Goal: Task Accomplishment & Management: Use online tool/utility

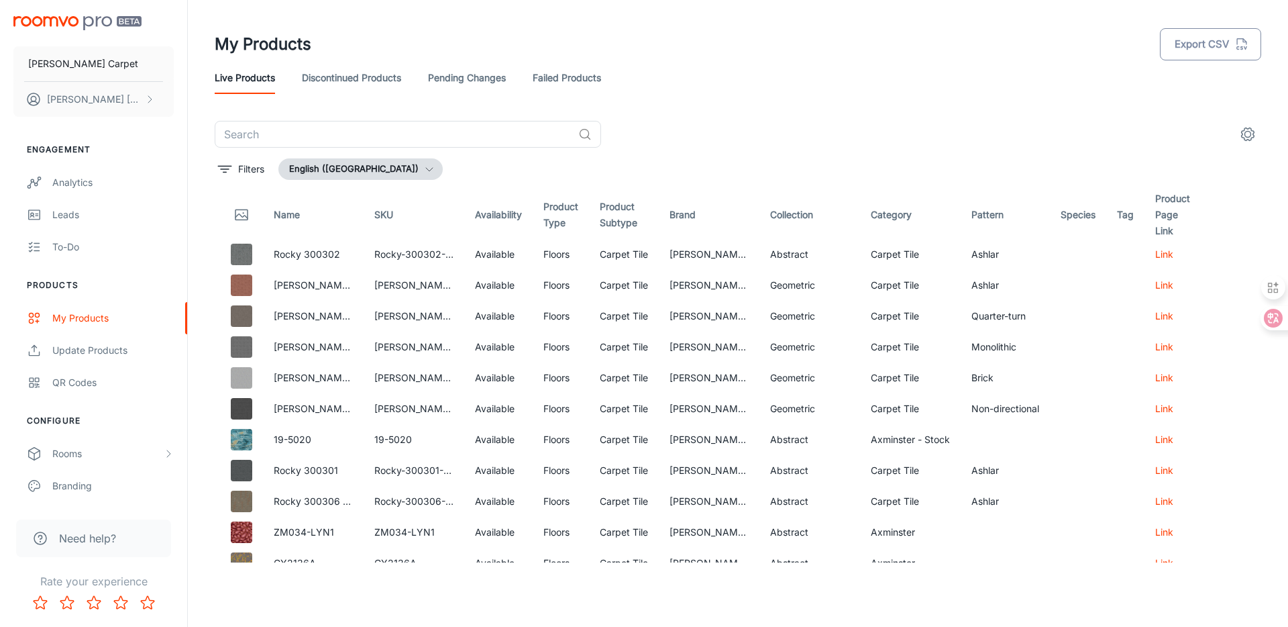
click at [1206, 45] on button "Export CSV" at bounding box center [1210, 44] width 101 height 32
click at [1253, 80] on rect "button" at bounding box center [1258, 79] width 16 height 16
click at [99, 344] on div "Update Products" at bounding box center [112, 350] width 121 height 15
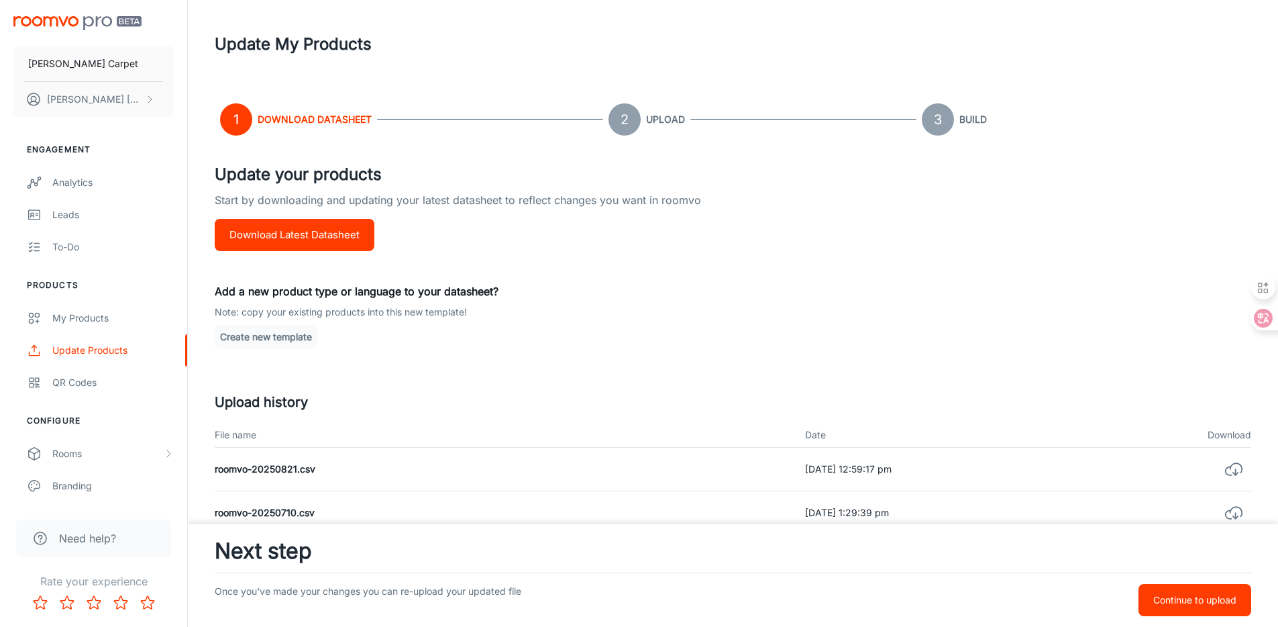
click at [328, 240] on button "Download Latest Datasheet" at bounding box center [295, 235] width 160 height 32
click at [1163, 599] on p "Continue to upload" at bounding box center [1194, 599] width 83 height 15
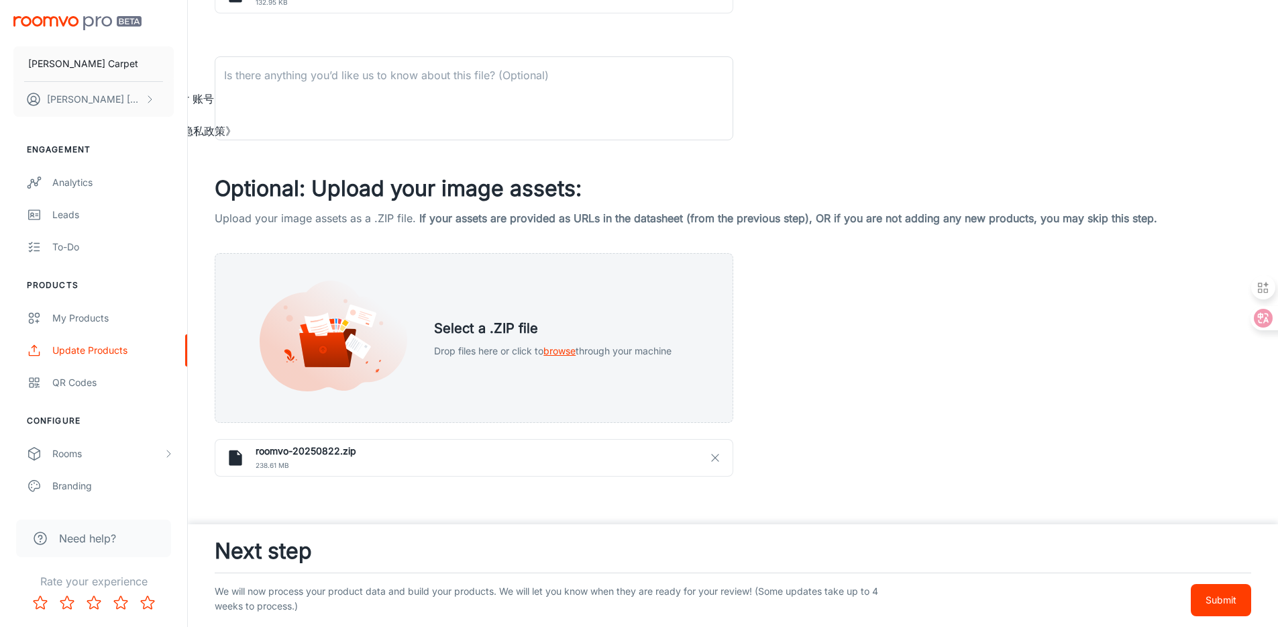
scroll to position [392, 0]
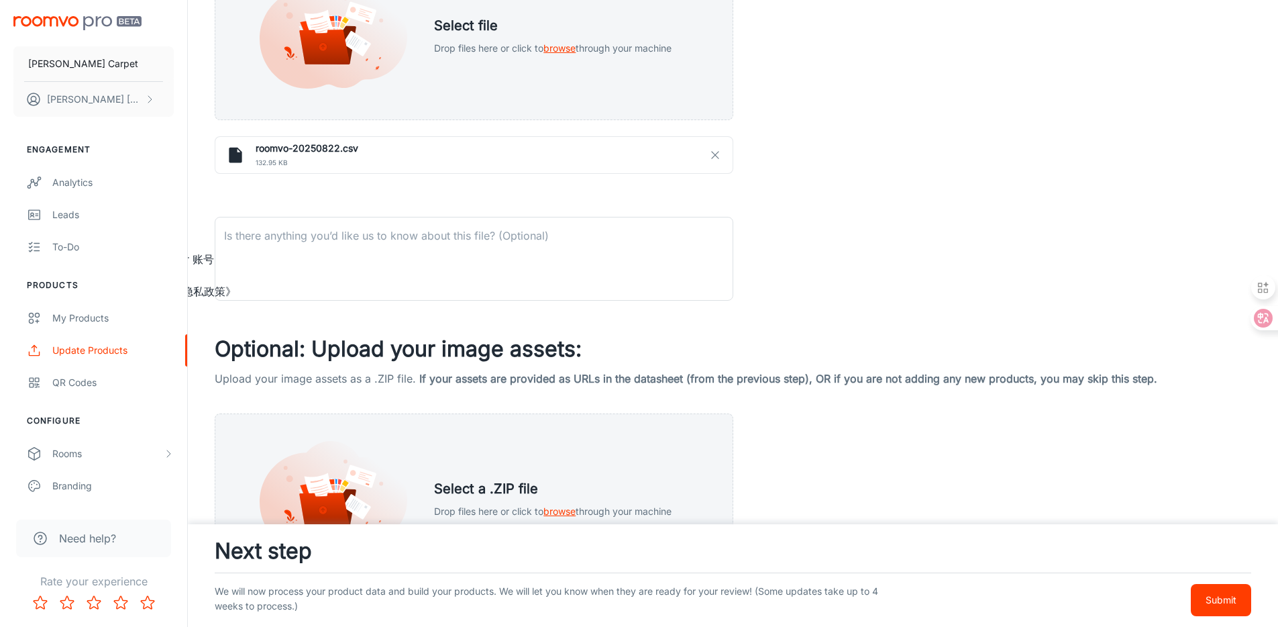
click at [1213, 600] on p "Submit" at bounding box center [1221, 599] width 31 height 15
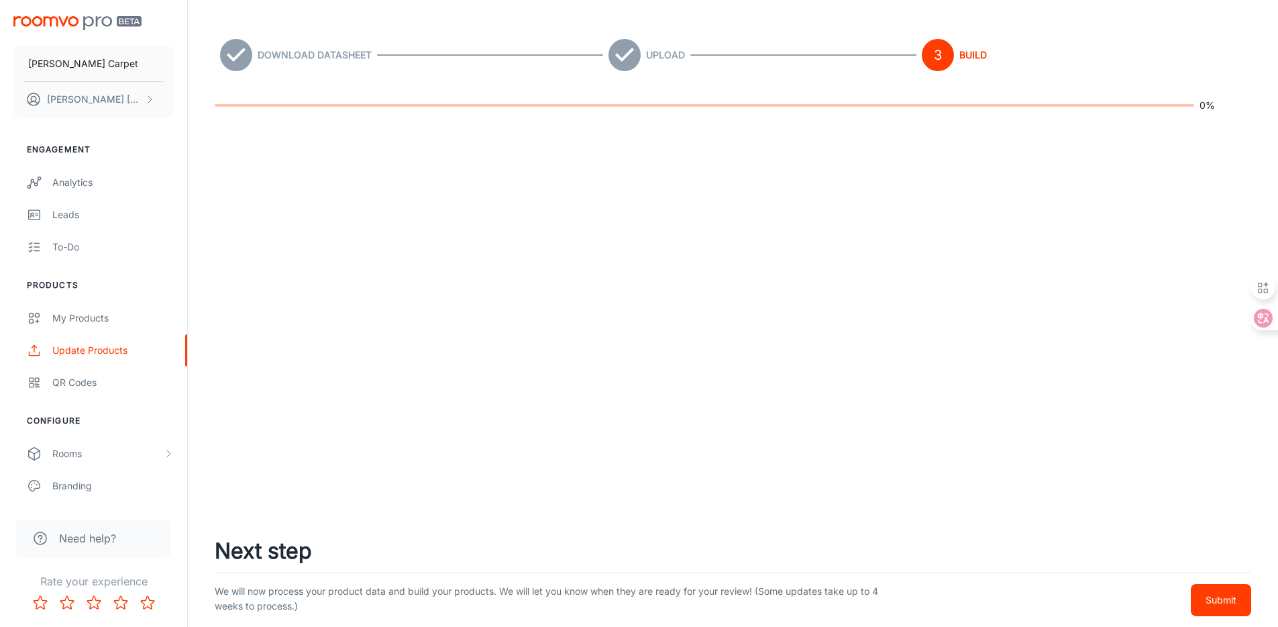
scroll to position [0, 0]
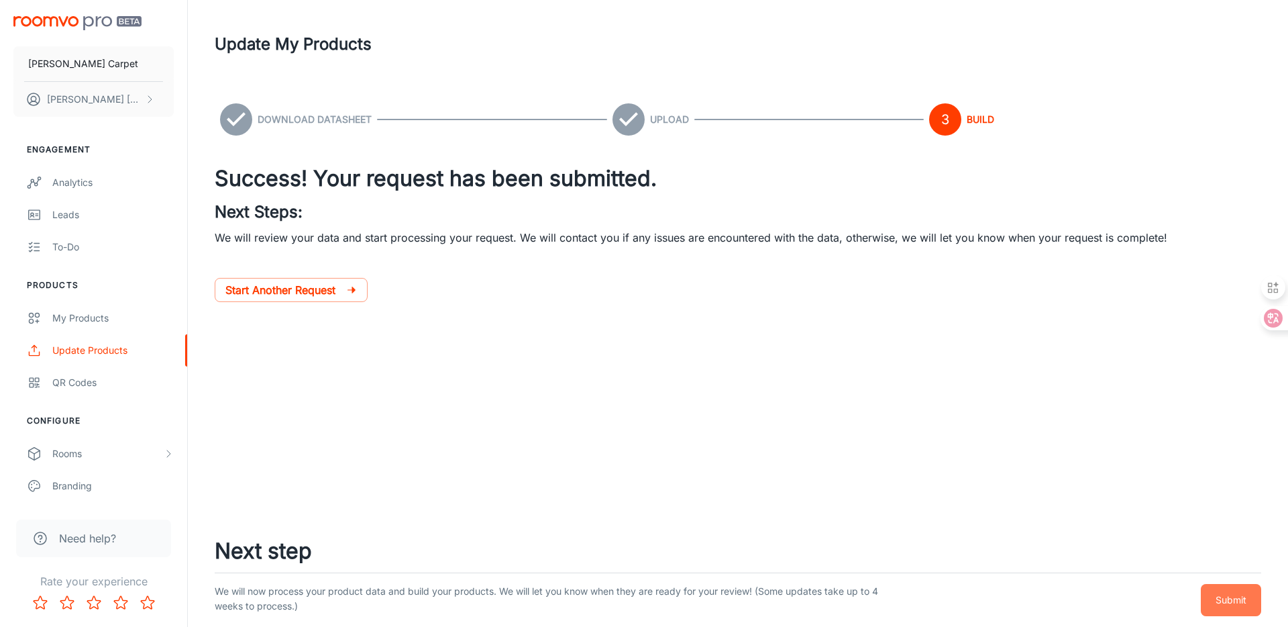
click at [1230, 592] on p "Submit" at bounding box center [1231, 599] width 31 height 15
click at [1232, 600] on p "Submit" at bounding box center [1231, 599] width 31 height 15
click at [273, 291] on p "Start Another Request" at bounding box center [285, 290] width 121 height 16
